Goal: Navigation & Orientation: Find specific page/section

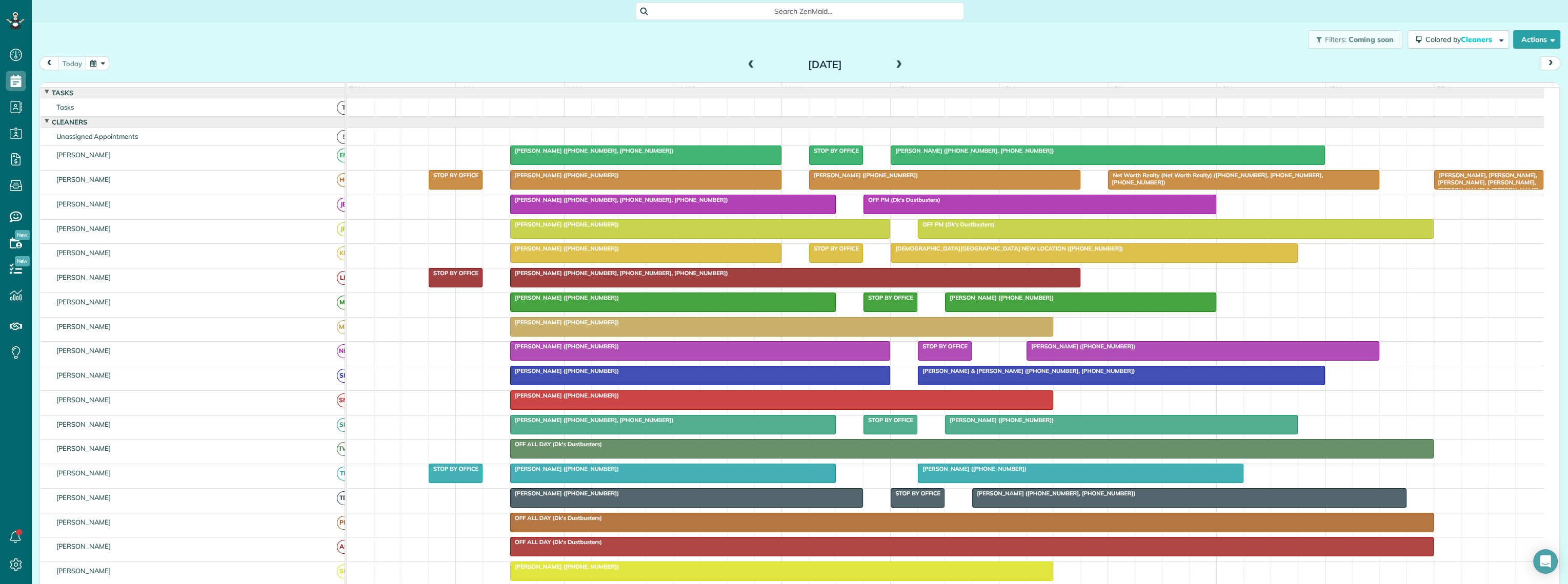
scroll to position [4, 4]
click at [94, 66] on button "button" at bounding box center [97, 63] width 24 height 14
click at [157, 96] on link "2" at bounding box center [155, 99] width 15 height 15
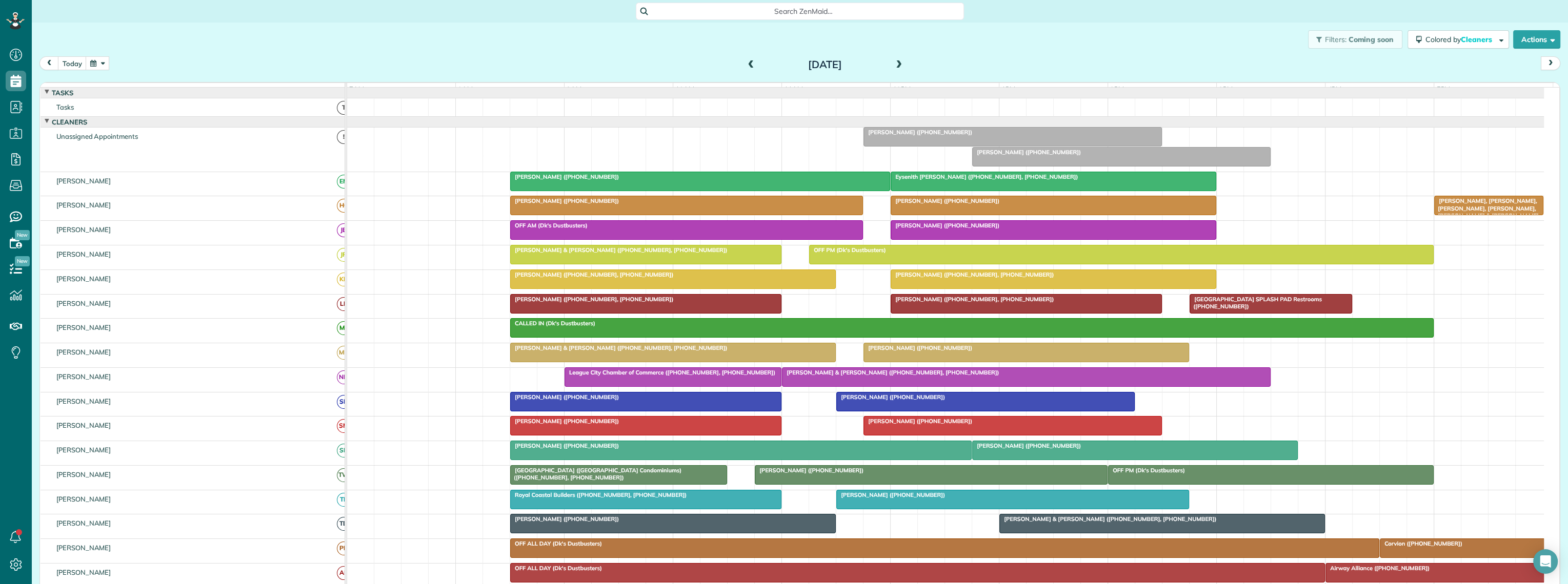
click at [985, 239] on div at bounding box center [1053, 230] width 324 height 18
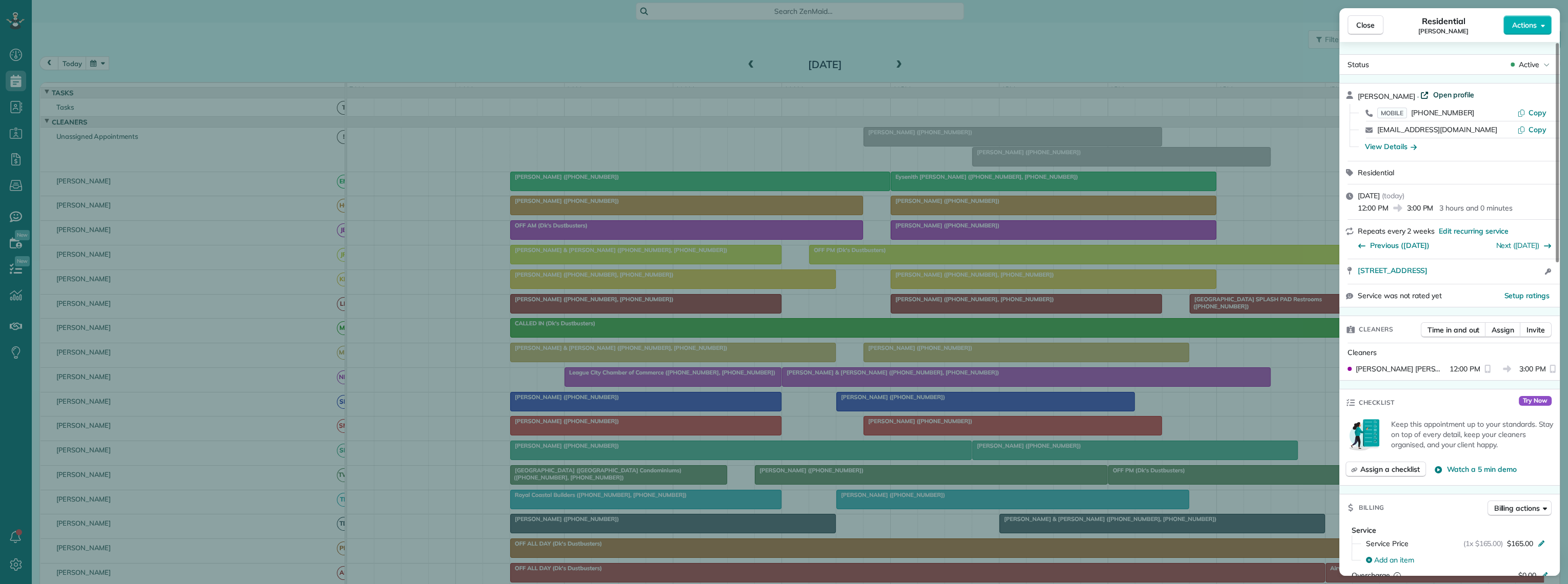
click at [1443, 91] on span "Open profile" at bounding box center [1454, 94] width 41 height 10
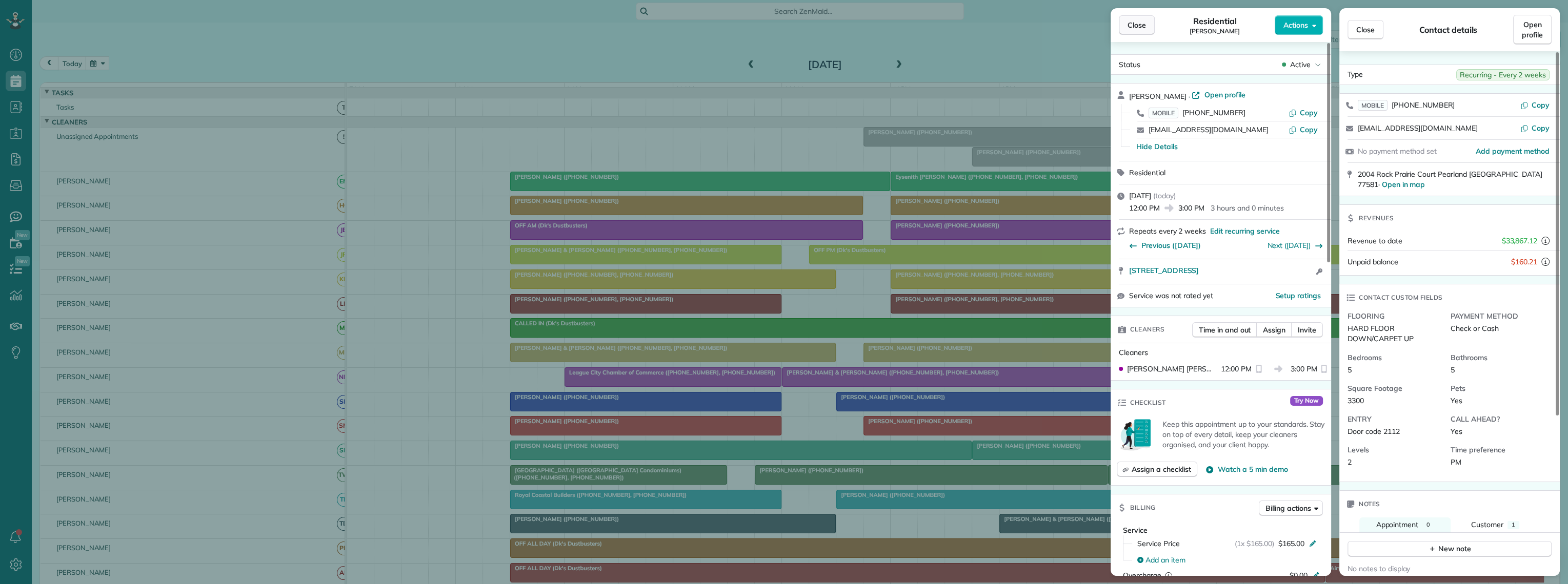
click at [1140, 25] on span "Close" at bounding box center [1136, 25] width 18 height 10
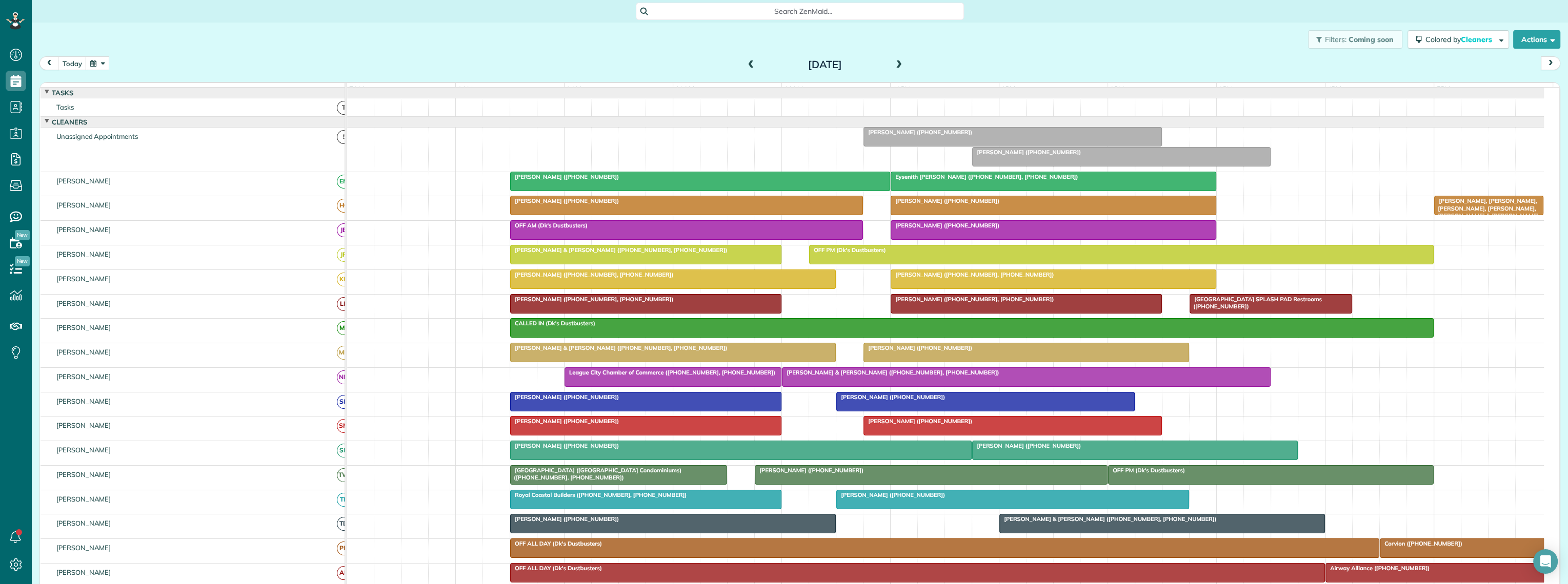
click at [701, 278] on div "[PERSON_NAME] ([PHONE_NUMBER], [PHONE_NUMBER])" at bounding box center [673, 275] width 320 height 7
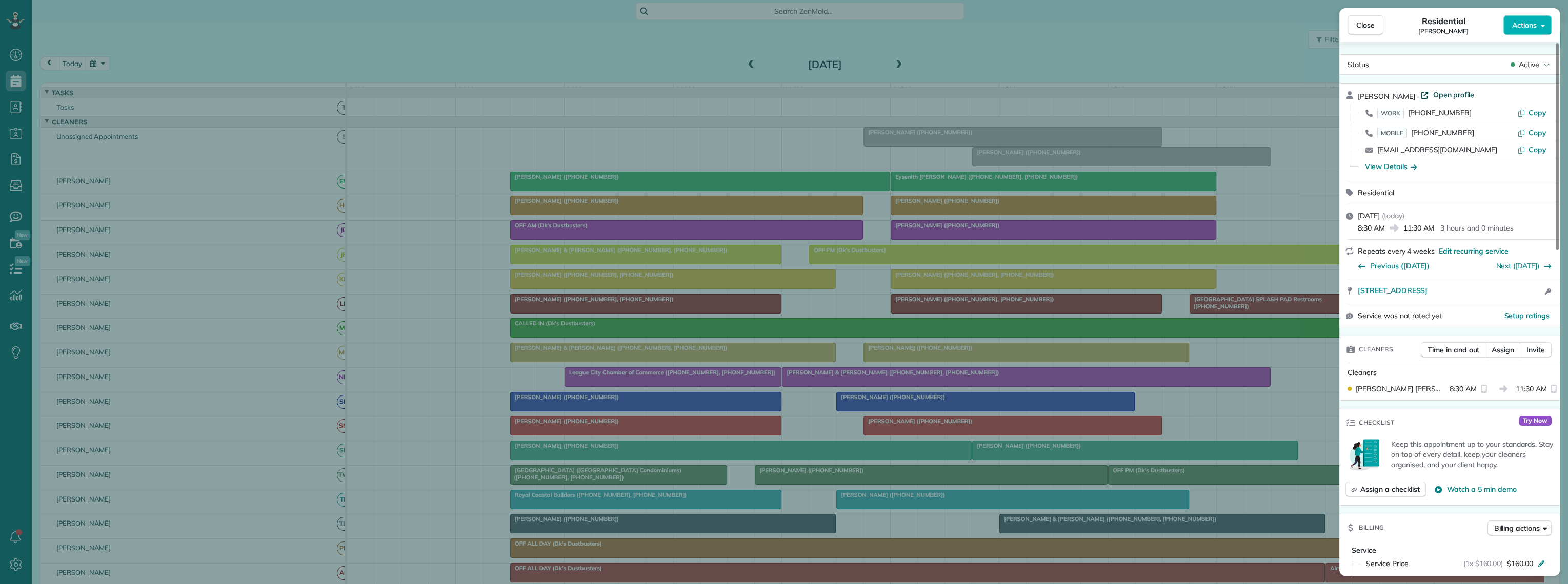
click at [1444, 99] on span "Open profile" at bounding box center [1454, 94] width 41 height 10
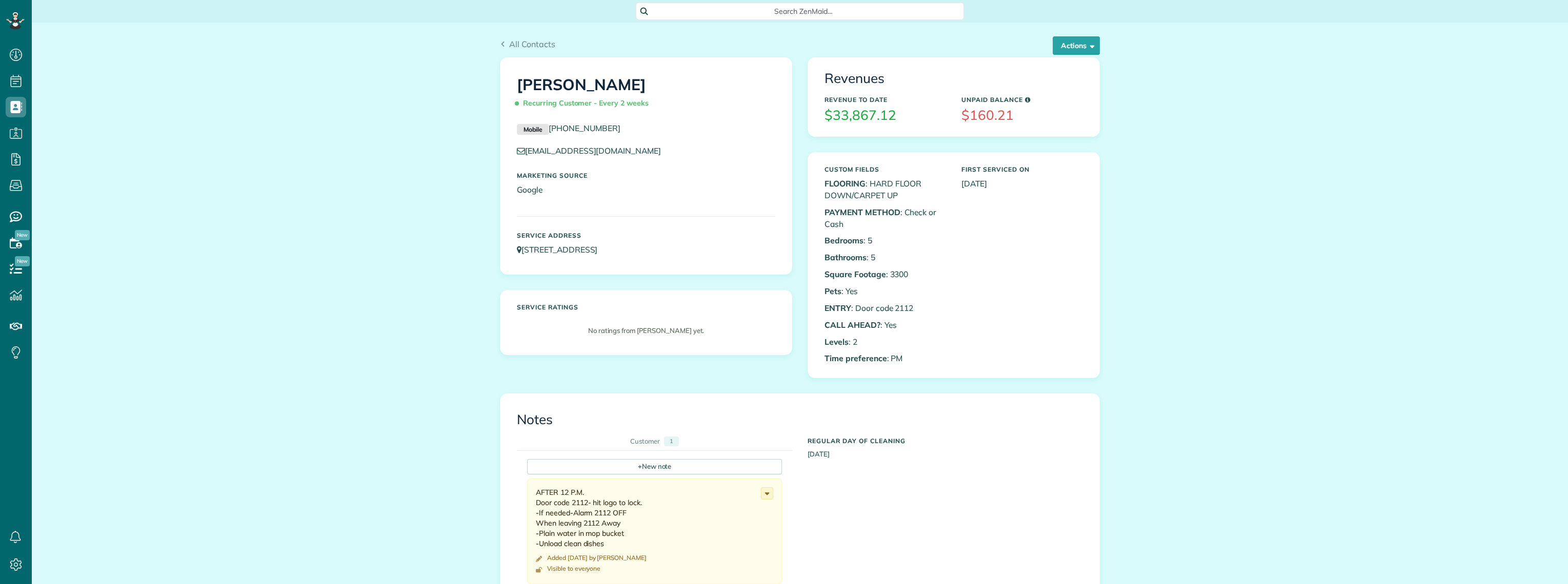
scroll to position [4, 4]
